Goal: Task Accomplishment & Management: Use online tool/utility

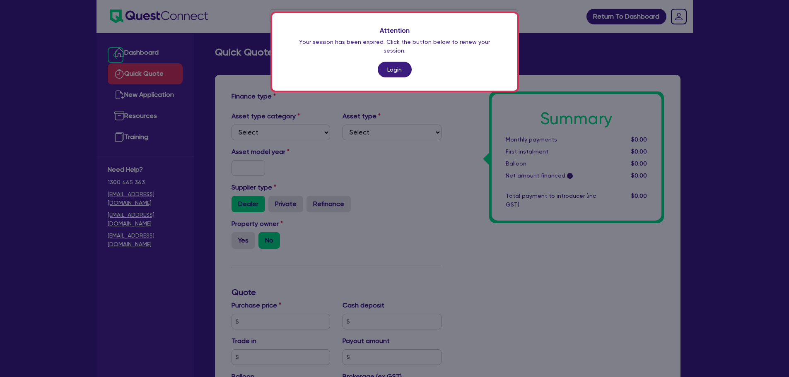
scroll to position [253, 0]
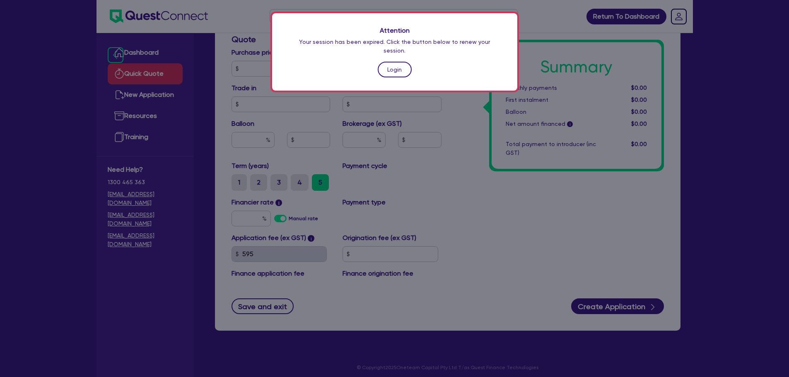
click at [391, 64] on link "Login" at bounding box center [395, 70] width 34 height 16
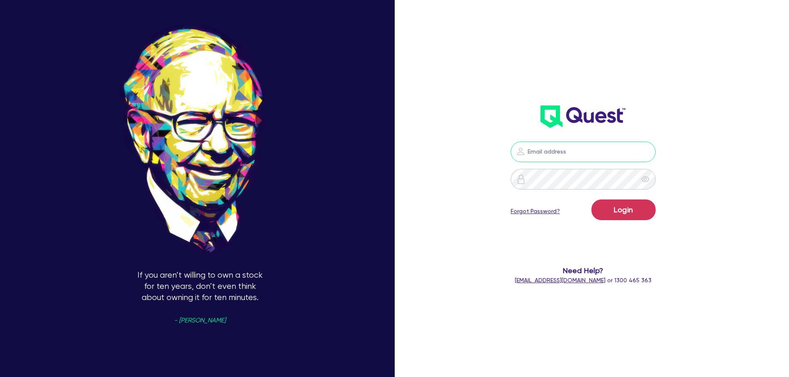
click at [542, 144] on input "email" at bounding box center [583, 152] width 145 height 21
type input "[EMAIL_ADDRESS][PERSON_NAME][DOMAIN_NAME]"
click at [618, 200] on button "Login" at bounding box center [624, 210] width 64 height 21
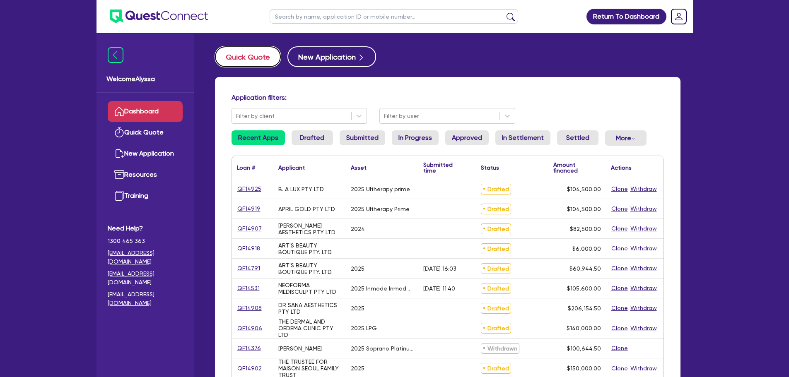
click at [248, 57] on button "Quick Quote" at bounding box center [248, 56] width 66 height 21
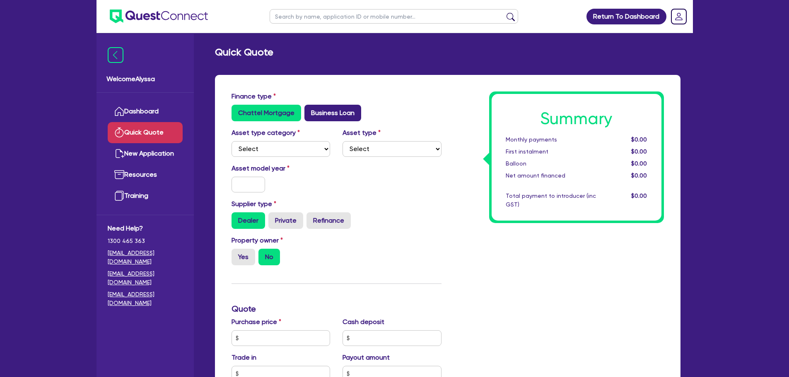
click at [333, 109] on label "Business Loan" at bounding box center [332, 113] width 57 height 17
click at [310, 109] on input "Business Loan" at bounding box center [306, 107] width 5 height 5
radio input "true"
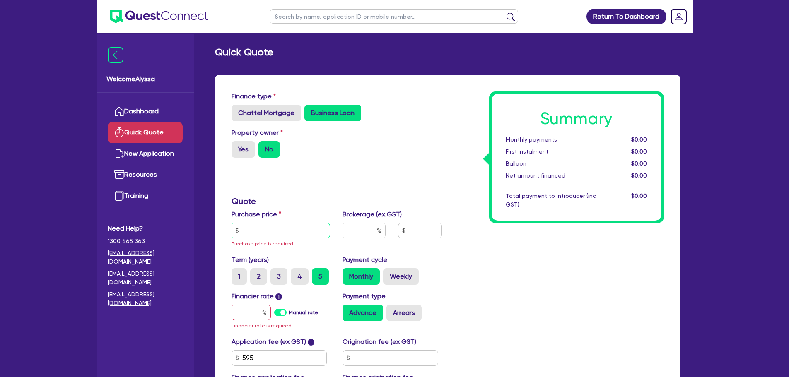
click at [254, 231] on input "text" at bounding box center [281, 231] width 99 height 16
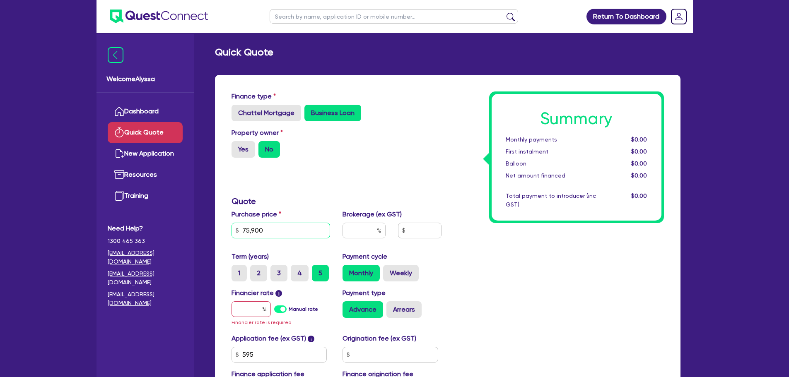
type input "75,900"
click at [257, 305] on input "text" at bounding box center [251, 310] width 39 height 16
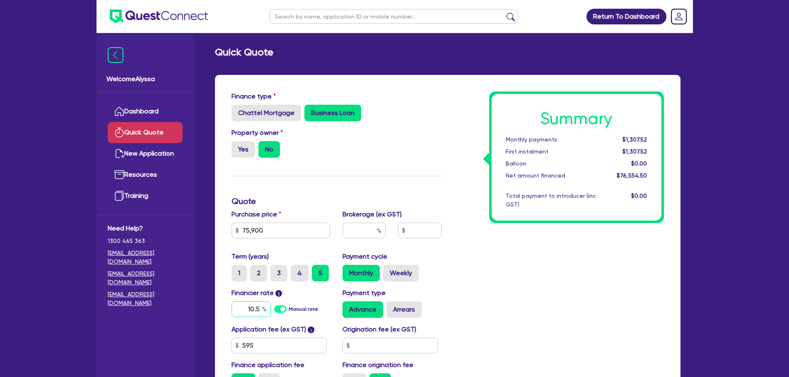
type input "10.5"
click at [364, 233] on input "text" at bounding box center [364, 231] width 43 height 16
type input "4"
type input "3,062.18"
click at [455, 281] on div "Summary Monthly payments $1,702.96 First instalment $1,702.96 Balloon $0.00 Net…" at bounding box center [559, 244] width 222 height 305
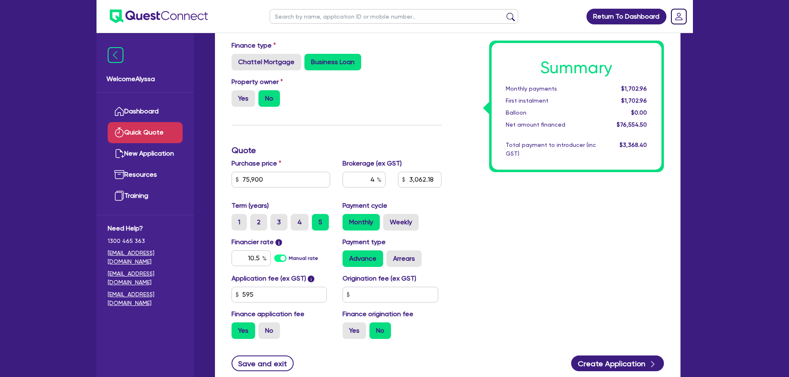
scroll to position [51, 0]
click at [268, 336] on label "No" at bounding box center [269, 330] width 22 height 17
click at [264, 328] on input "No" at bounding box center [260, 324] width 5 height 5
radio input "true"
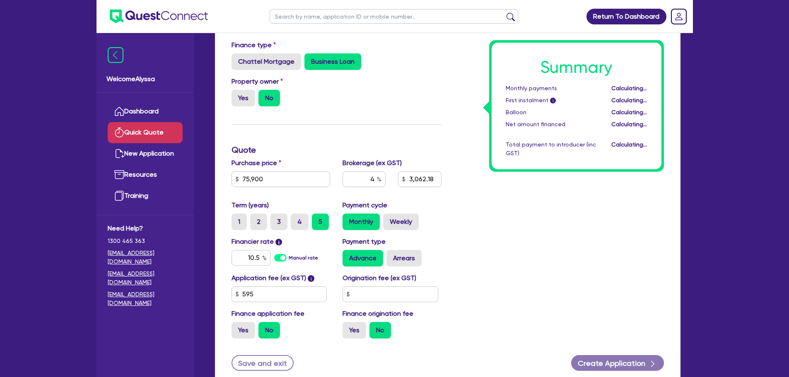
type input "3,036"
click at [416, 230] on div "Term (years) 1 2 3 4 5 Payment cycle Monthly Weekly" at bounding box center [336, 218] width 222 height 36
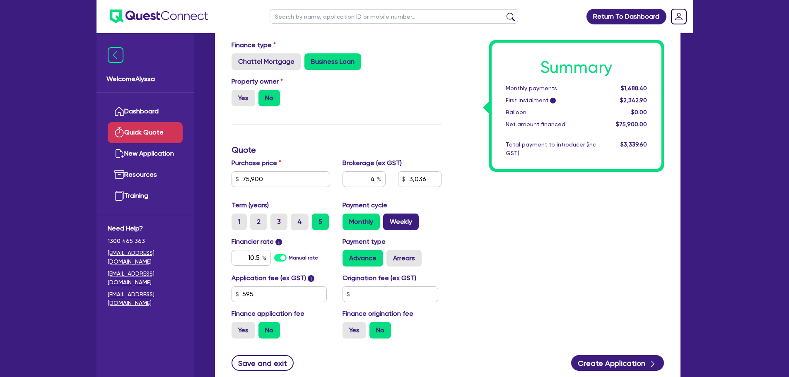
click at [405, 224] on label "Weekly" at bounding box center [401, 222] width 36 height 17
click at [389, 219] on input "Weekly" at bounding box center [385, 216] width 5 height 5
radio input "true"
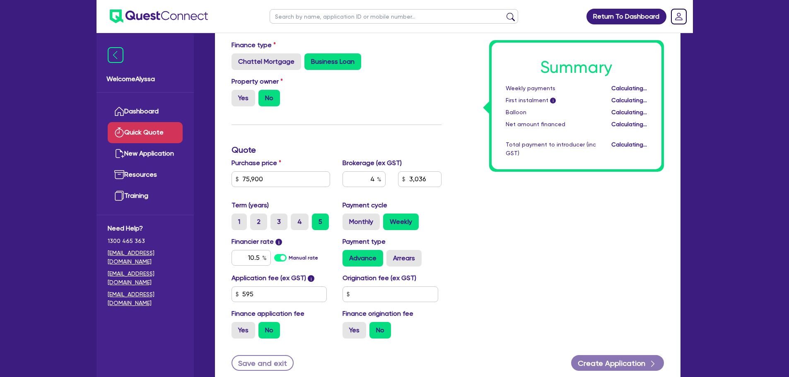
type input "3,036"
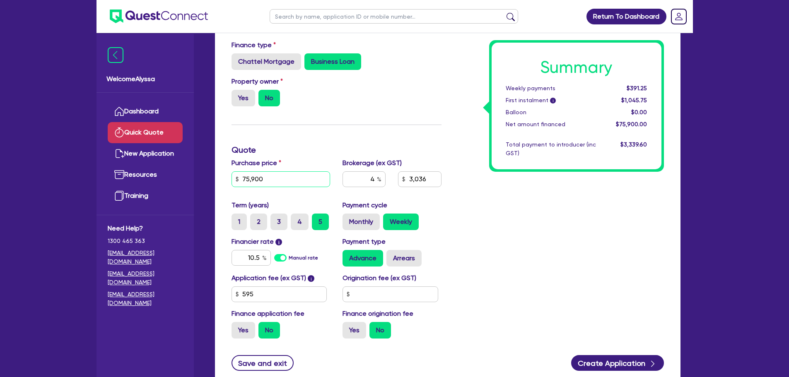
drag, startPoint x: 278, startPoint y: 173, endPoint x: 232, endPoint y: 171, distance: 46.0
click at [232, 172] on div "75,900" at bounding box center [281, 180] width 99 height 16
paste input "19,940.8"
type input "19,940.8"
click at [330, 153] on h3 "Quote" at bounding box center [337, 150] width 210 height 10
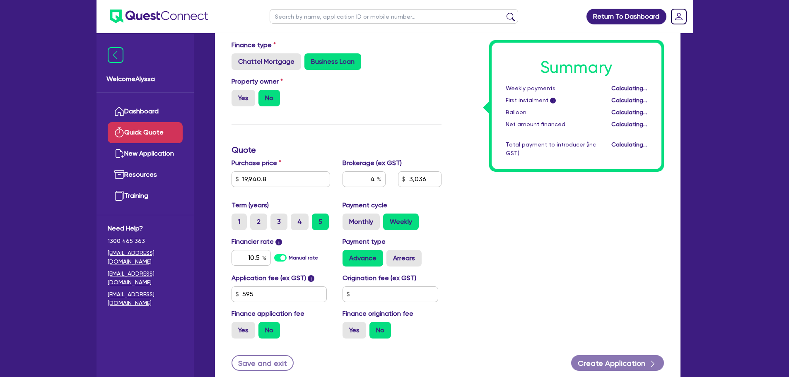
type input "797.63"
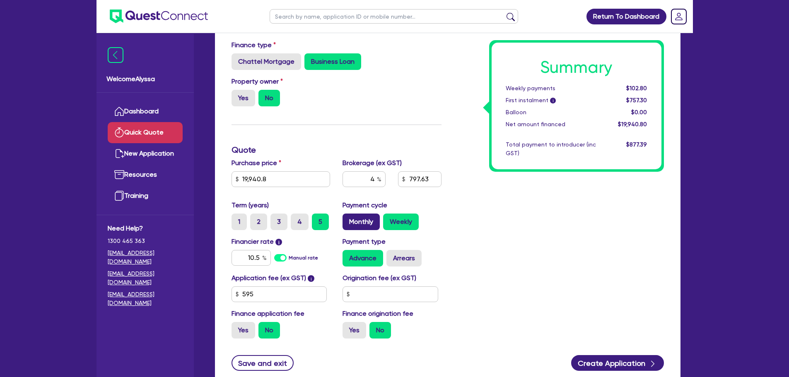
click at [360, 220] on label "Monthly" at bounding box center [361, 222] width 37 height 17
click at [348, 219] on input "Monthly" at bounding box center [345, 216] width 5 height 5
radio input "true"
click at [528, 250] on div "Summary Monthly payments $443.59 First instalment i $1,098.09 Balloon $0.00 Net…" at bounding box center [559, 192] width 222 height 305
click at [269, 177] on input "19,940.8" at bounding box center [281, 180] width 99 height 16
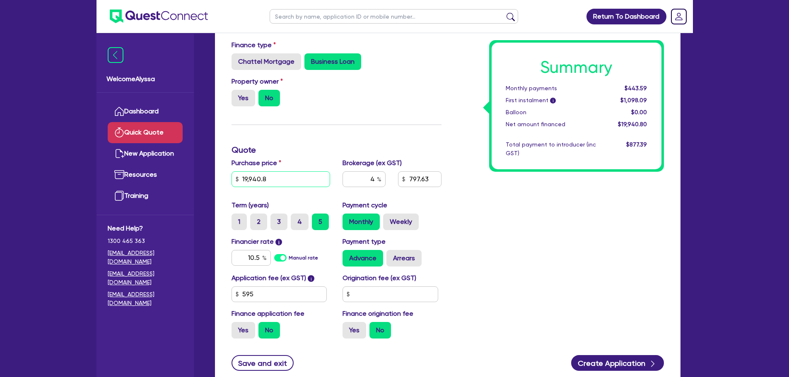
click at [269, 177] on input "19,940.8" at bounding box center [281, 180] width 99 height 16
type input "22,990"
click at [507, 250] on div "Summary Monthly payments $443.59 First instalment i $1,098.09 Balloon $0.00 Net…" at bounding box center [559, 192] width 222 height 305
type input "919.6"
click at [394, 225] on label "Weekly" at bounding box center [401, 222] width 36 height 17
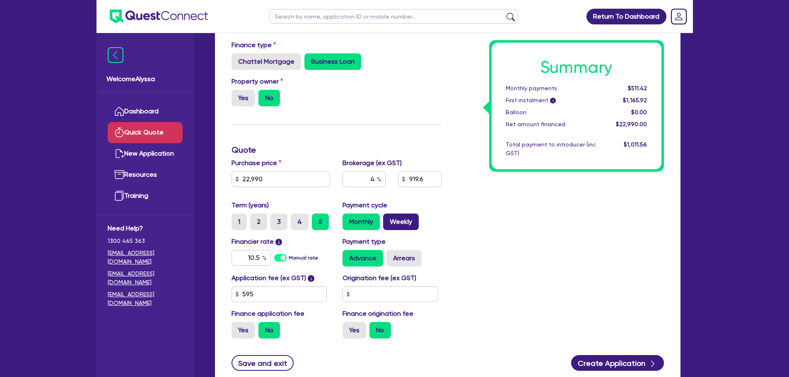
click at [389, 219] on input "Weekly" at bounding box center [385, 216] width 5 height 5
radio input "true"
